Goal: Information Seeking & Learning: Learn about a topic

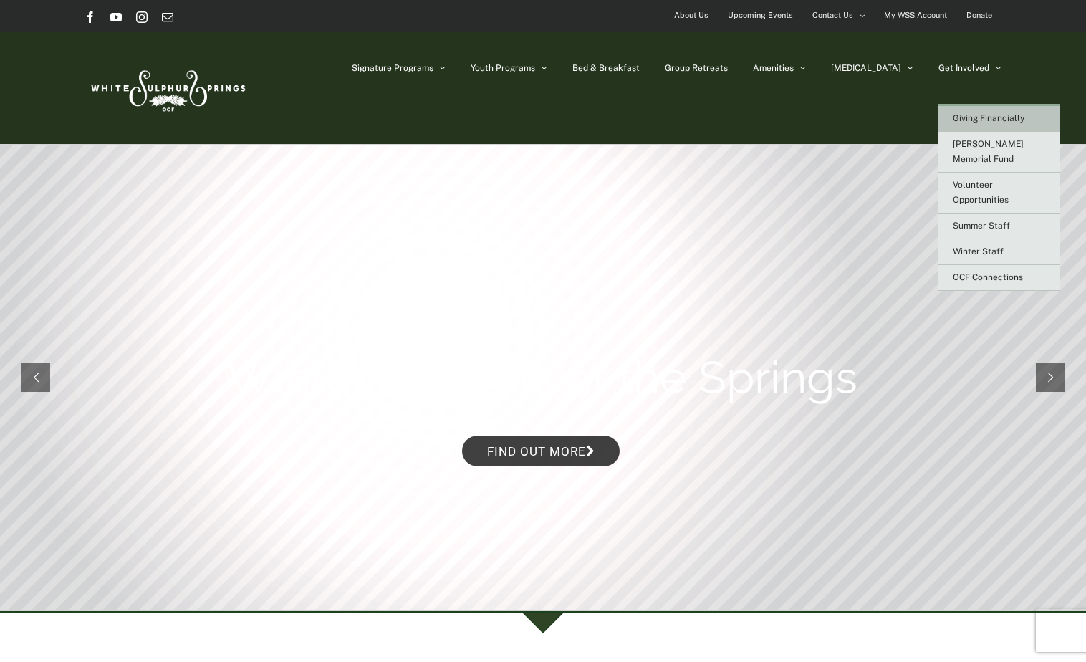
click at [969, 113] on span "Giving Financially" at bounding box center [989, 118] width 72 height 10
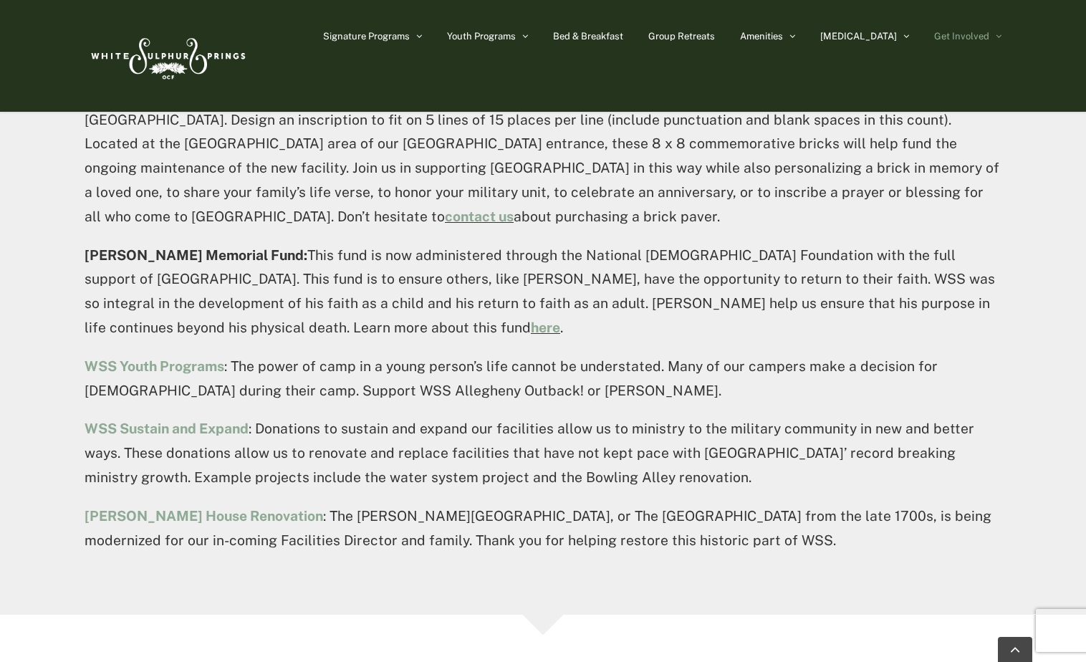
scroll to position [1147, 0]
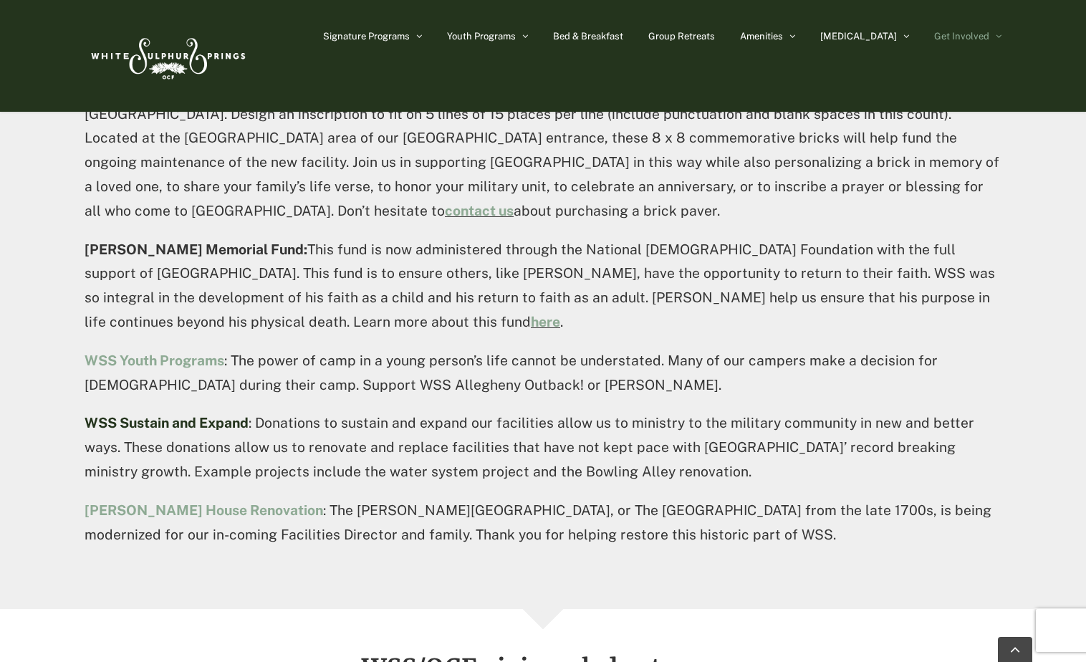
click at [216, 415] on strong "WSS Sustain and Expand" at bounding box center [167, 423] width 164 height 16
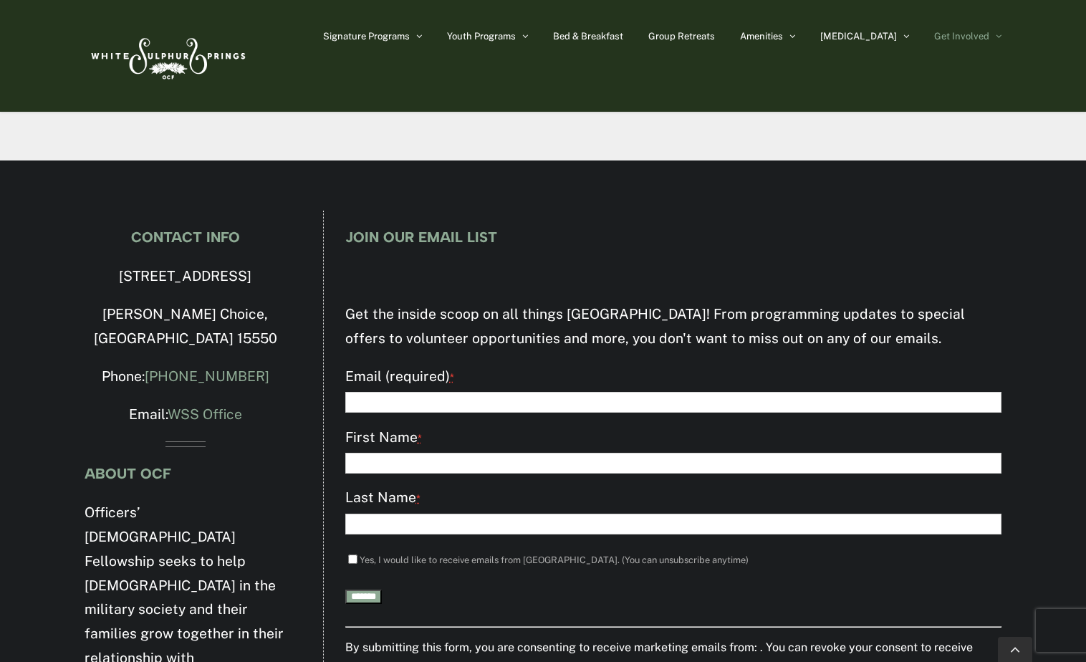
scroll to position [2194, 0]
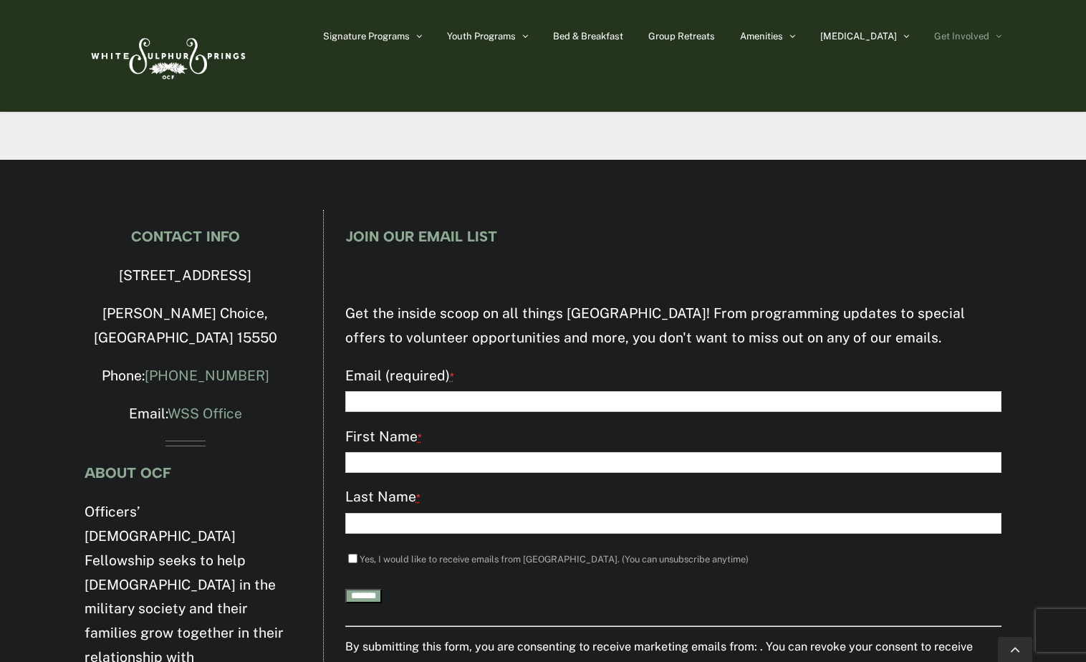
click at [135, 52] on img at bounding box center [167, 55] width 165 height 67
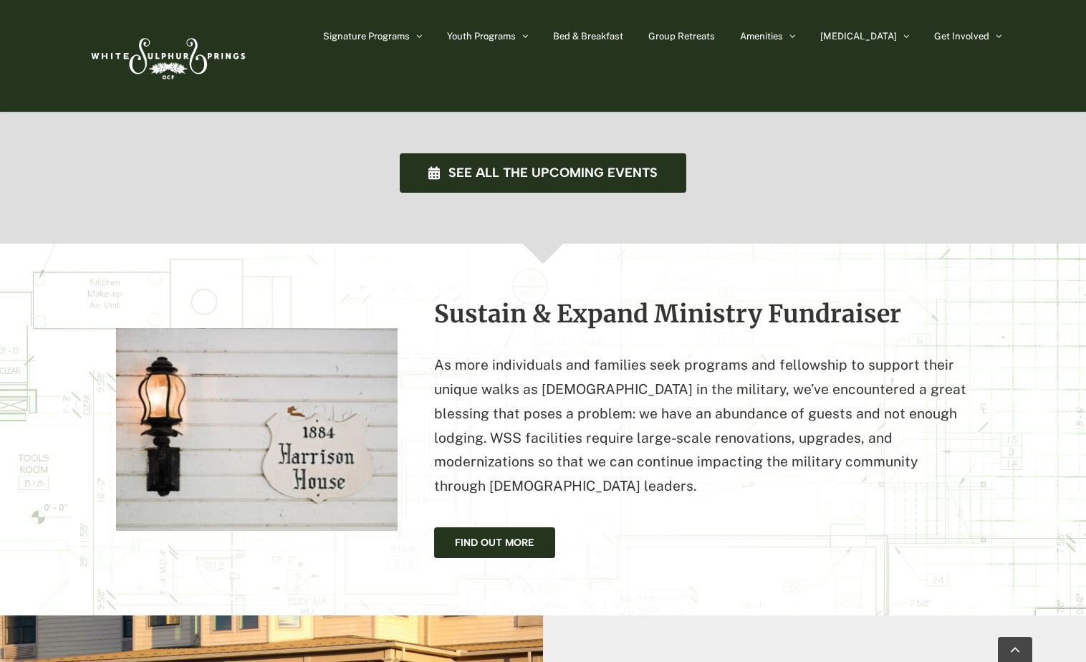
scroll to position [1147, 0]
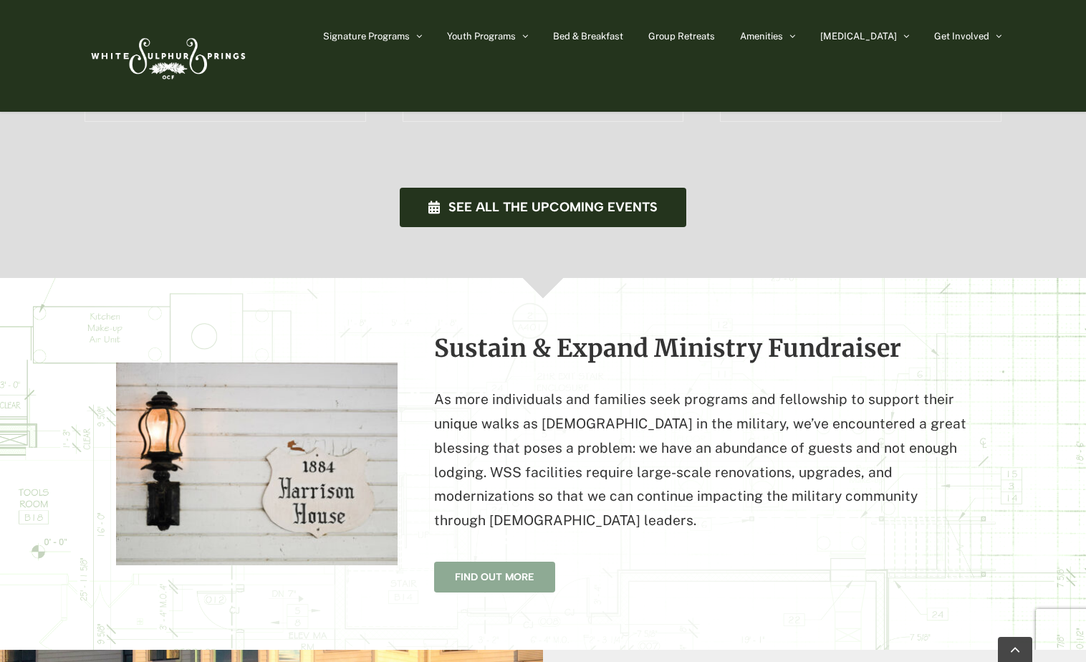
click at [532, 562] on link "Find Out More" at bounding box center [494, 577] width 121 height 31
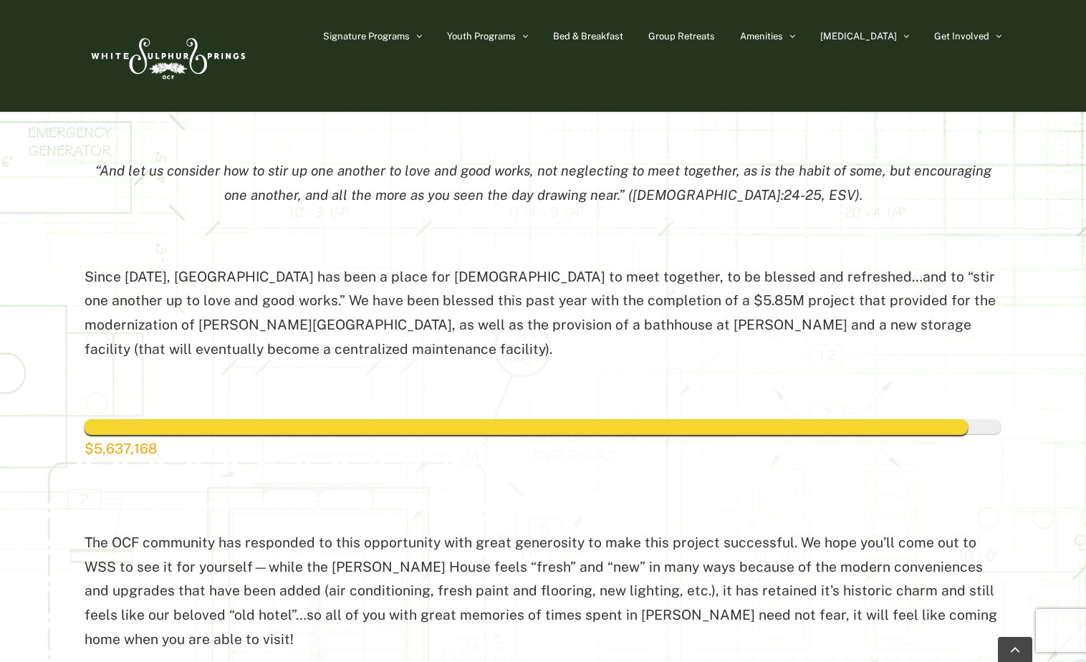
scroll to position [430, 0]
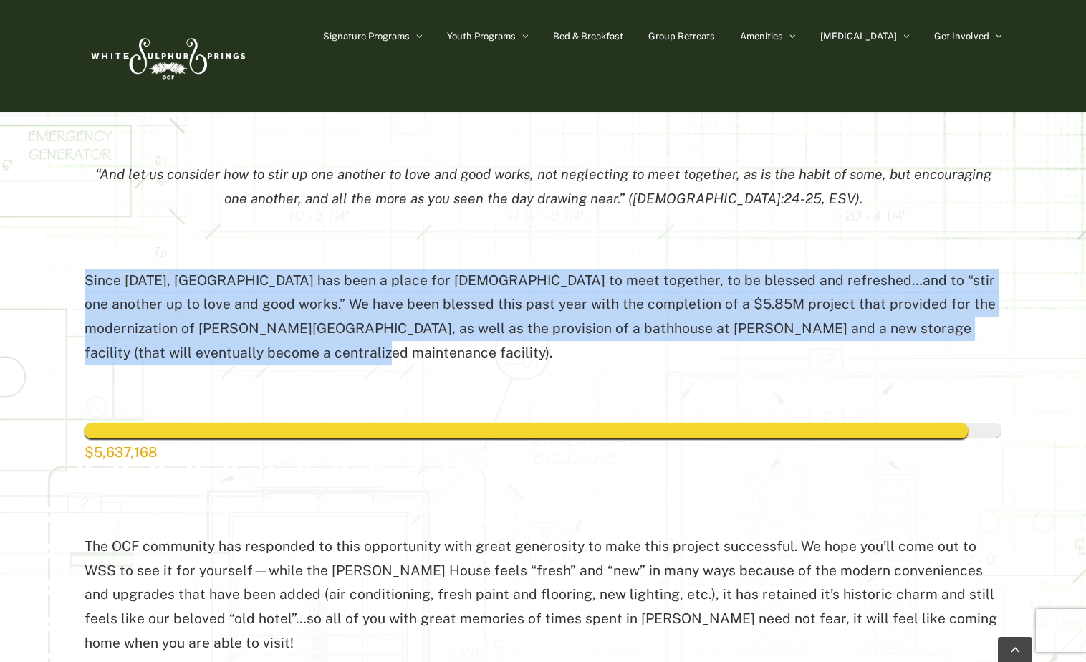
drag, startPoint x: 246, startPoint y: 348, endPoint x: 87, endPoint y: 277, distance: 173.5
click at [87, 277] on p "Since 1978, White Sulphur Springs has been a place for Christians to meet toget…" at bounding box center [543, 317] width 917 height 97
drag, startPoint x: 87, startPoint y: 277, endPoint x: 139, endPoint y: 286, distance: 52.4
copy p "Since 1978, White Sulphur Springs has been a place for Christians to meet toget…"
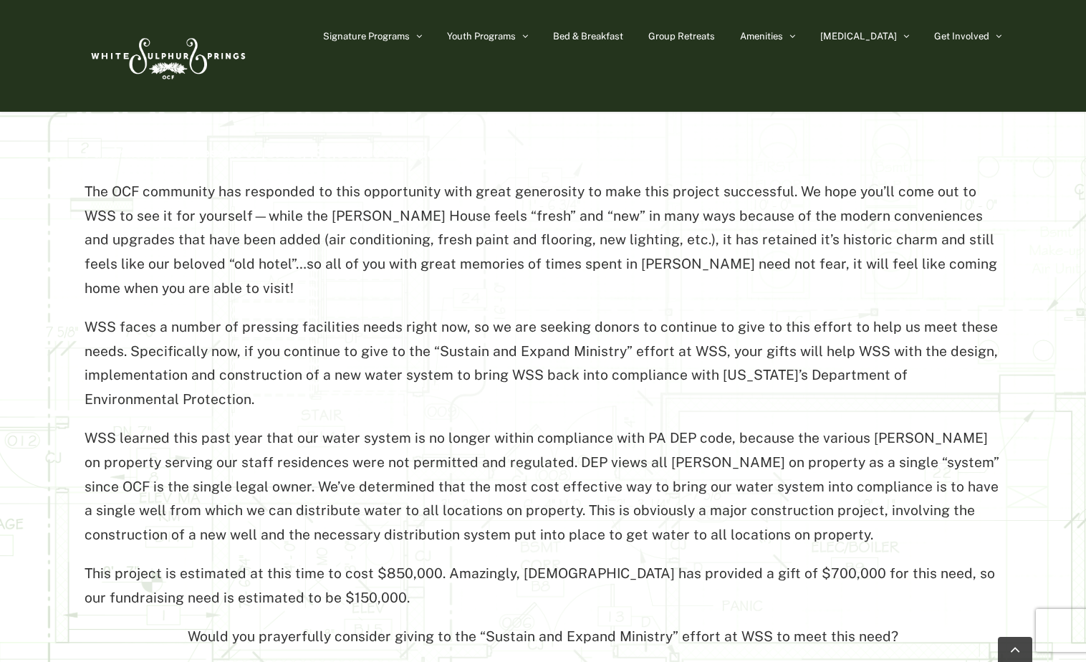
scroll to position [788, 0]
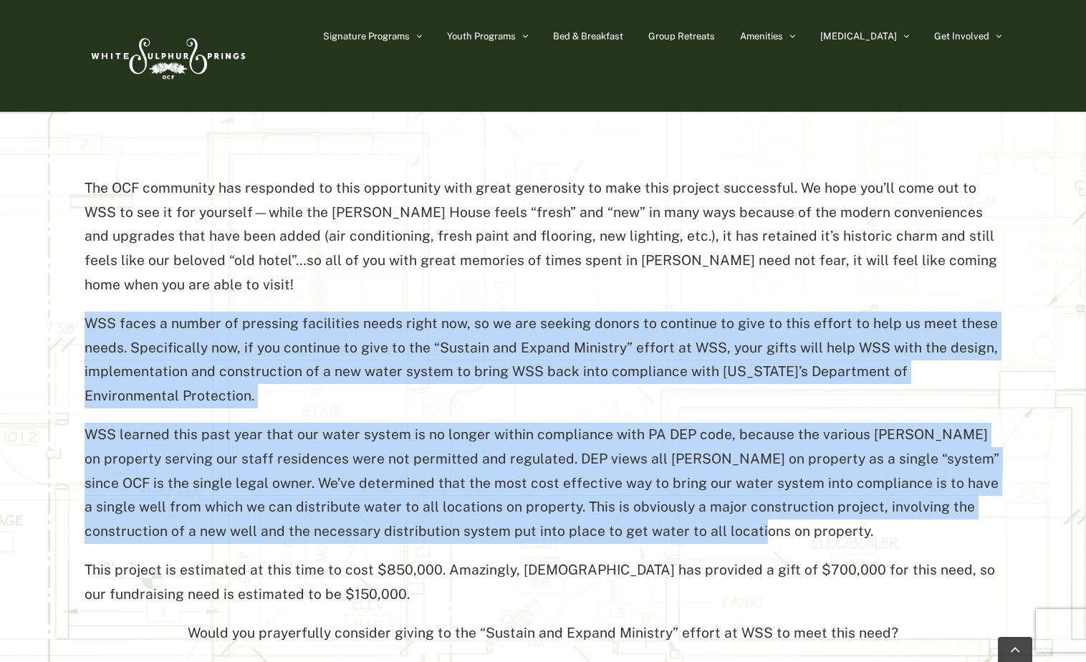
drag, startPoint x: 664, startPoint y: 503, endPoint x: 88, endPoint y: 299, distance: 611.3
click at [88, 299] on div "The OCF community has responded to this opportunity with great generosity to ma…" at bounding box center [543, 410] width 917 height 469
drag, startPoint x: 88, startPoint y: 299, endPoint x: 101, endPoint y: 306, distance: 14.8
copy div "WSS faces a number of pressing facilities needs right now, so we are seeking do…"
